Goal: Check status: Check status

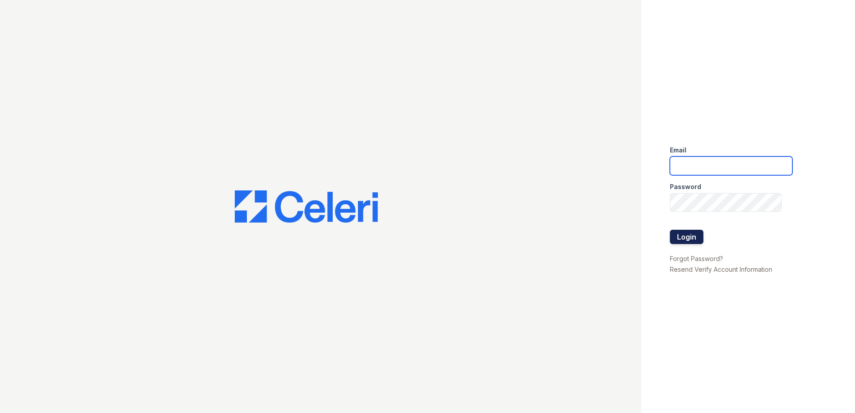
type input "[EMAIL_ADDRESS][DOMAIN_NAME]"
click at [694, 233] on button "Login" at bounding box center [687, 237] width 34 height 14
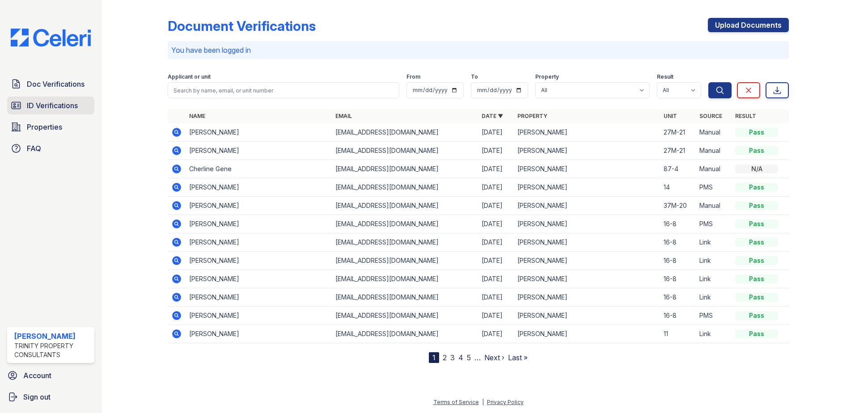
click at [62, 101] on span "ID Verifications" at bounding box center [52, 105] width 51 height 11
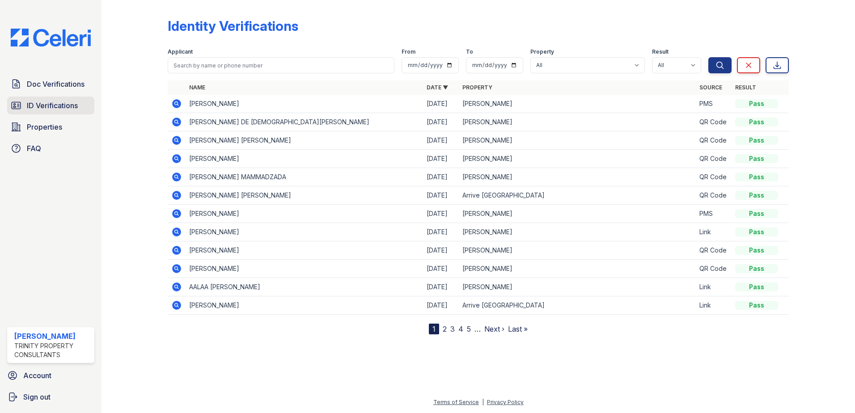
click at [47, 108] on span "ID Verifications" at bounding box center [52, 105] width 51 height 11
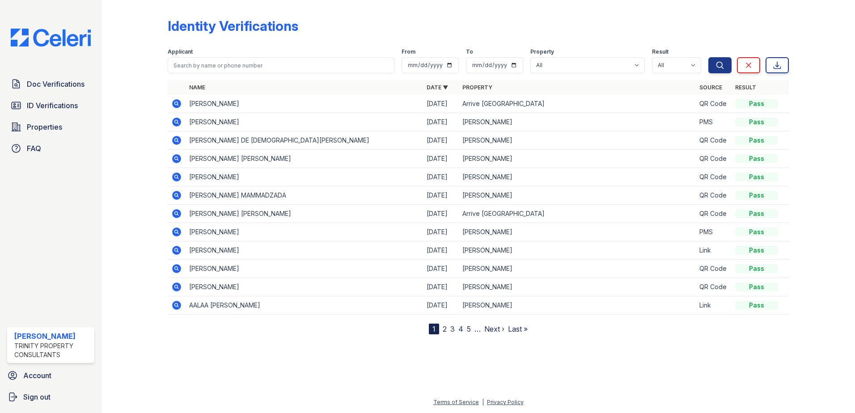
click at [177, 105] on icon at bounding box center [176, 103] width 11 height 11
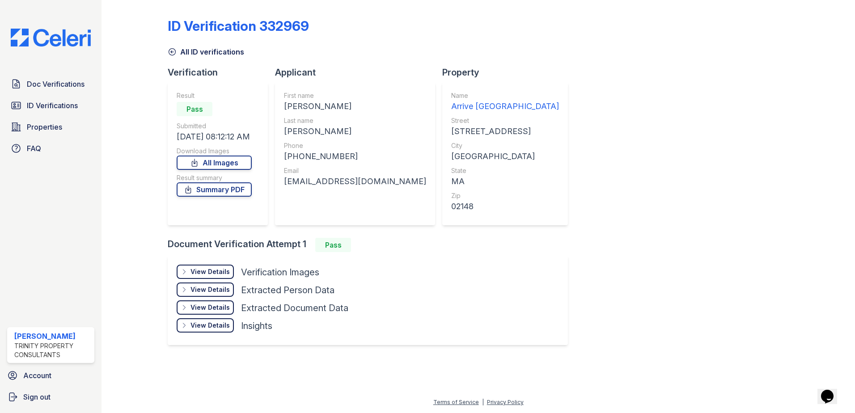
click at [216, 270] on div "View Details" at bounding box center [209, 271] width 39 height 9
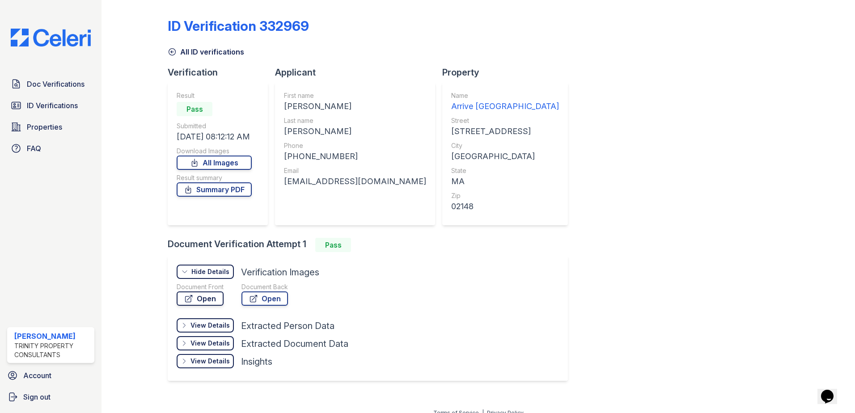
click at [213, 297] on link "Open" at bounding box center [200, 298] width 47 height 14
click at [51, 84] on span "Doc Verifications" at bounding box center [56, 84] width 58 height 11
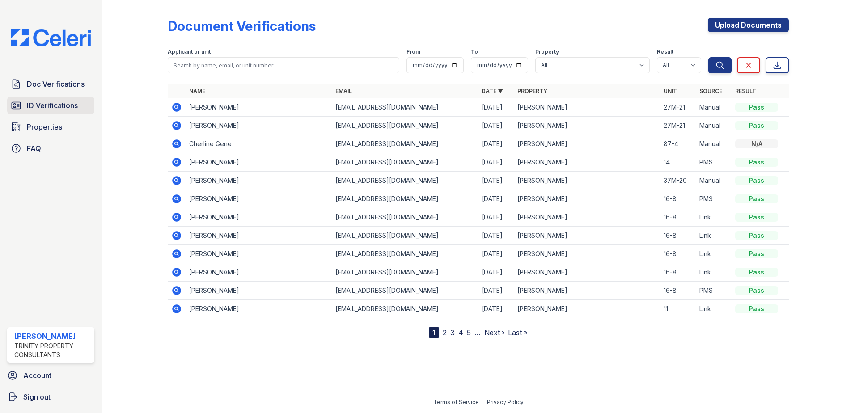
click at [37, 112] on link "ID Verifications" at bounding box center [50, 106] width 87 height 18
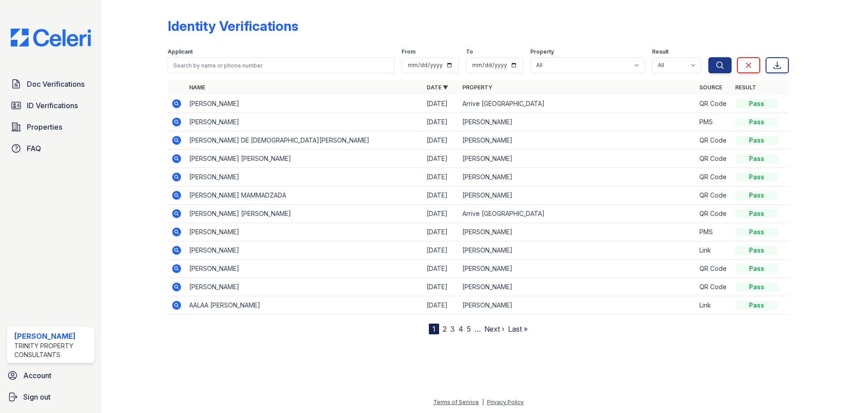
click at [177, 215] on icon at bounding box center [176, 213] width 11 height 11
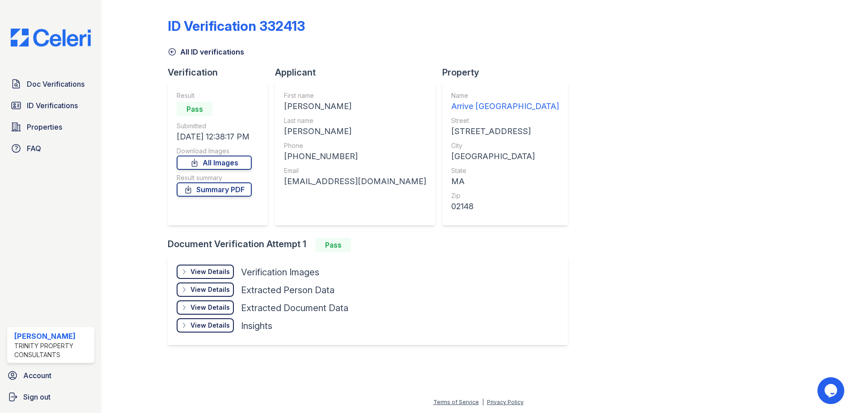
click at [207, 273] on div "View Details" at bounding box center [209, 271] width 39 height 9
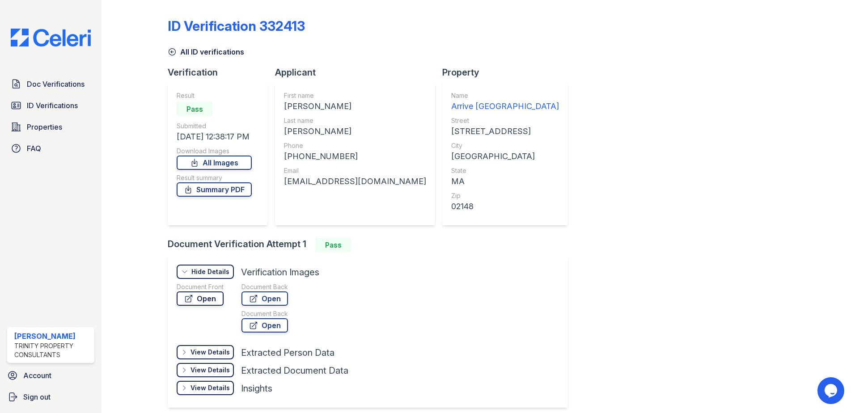
click at [204, 299] on link "Open" at bounding box center [200, 298] width 47 height 14
